Goal: Task Accomplishment & Management: Use online tool/utility

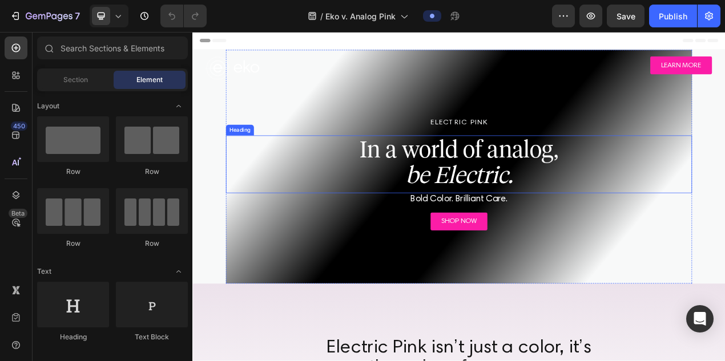
click at [532, 213] on icon "be Electric." at bounding box center [534, 216] width 137 height 36
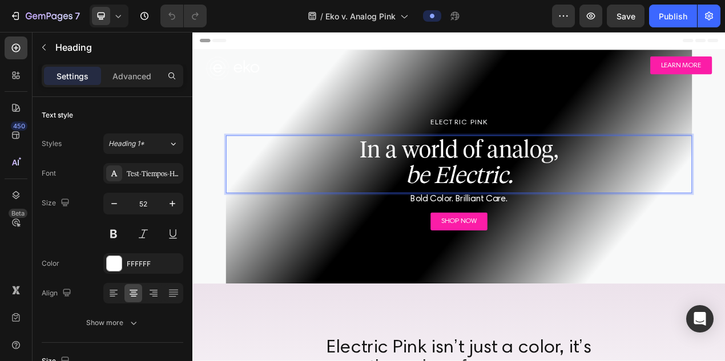
click at [526, 214] on icon "be Electric." at bounding box center [534, 216] width 137 height 36
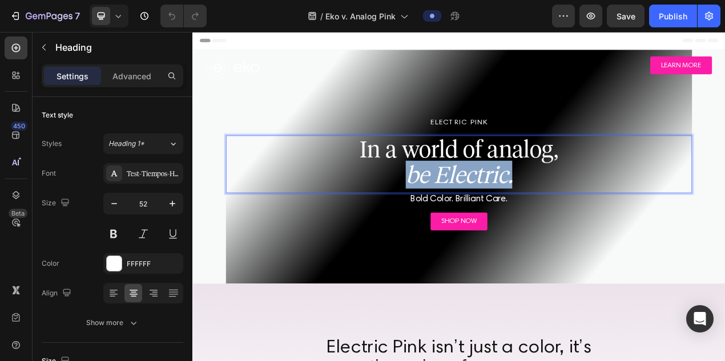
click at [526, 214] on icon "be Electric." at bounding box center [534, 216] width 137 height 36
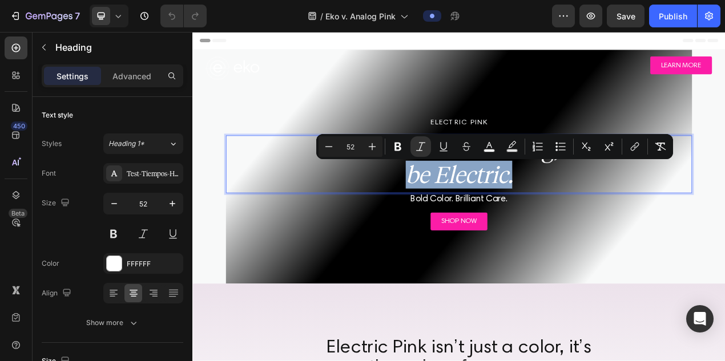
click at [506, 216] on icon "be Electric." at bounding box center [534, 216] width 137 height 36
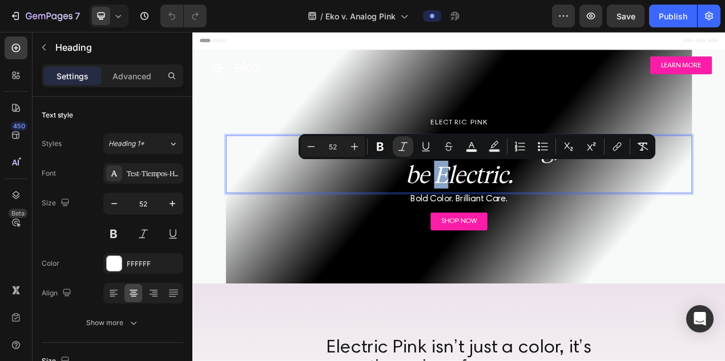
drag, startPoint x: 505, startPoint y: 218, endPoint x: 513, endPoint y: 218, distance: 8.0
click at [513, 218] on icon "be Electric." at bounding box center [534, 216] width 137 height 36
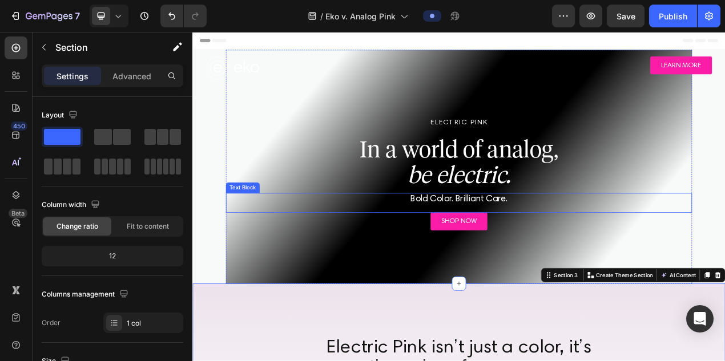
click at [499, 212] on icon "be electric." at bounding box center [535, 216] width 132 height 36
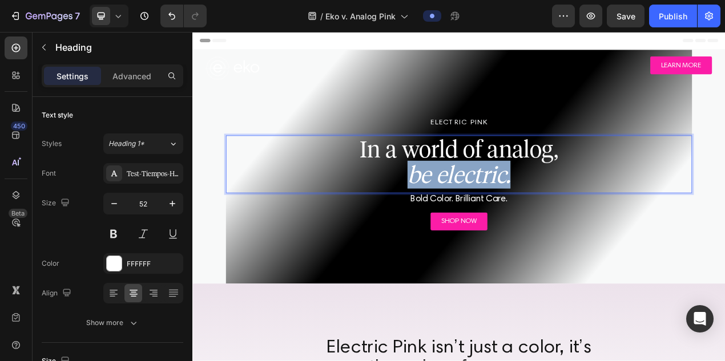
click at [499, 212] on icon "be electric." at bounding box center [535, 216] width 132 height 36
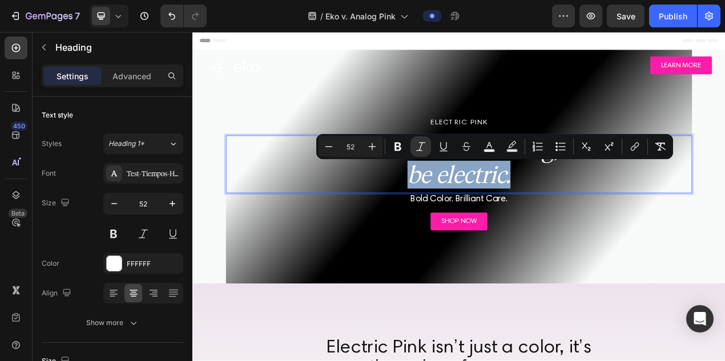
click at [496, 218] on icon "be electric." at bounding box center [535, 216] width 132 height 36
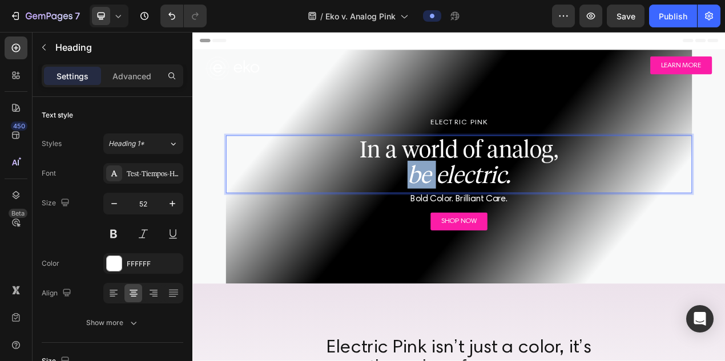
drag, startPoint x: 502, startPoint y: 216, endPoint x: 464, endPoint y: 217, distance: 38.3
click at [469, 217] on icon "be electric." at bounding box center [535, 216] width 132 height 36
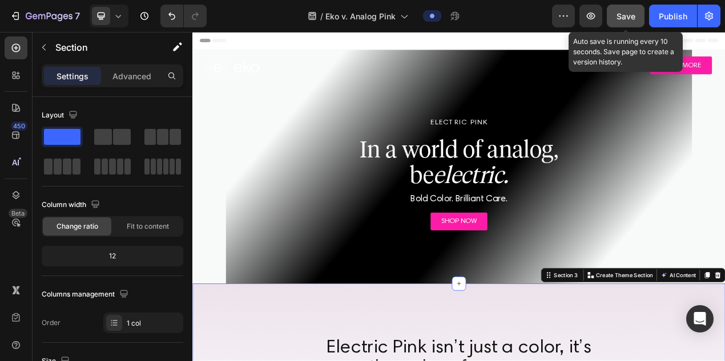
click at [636, 18] on button "Save" at bounding box center [626, 16] width 38 height 23
